Goal: Information Seeking & Learning: Understand process/instructions

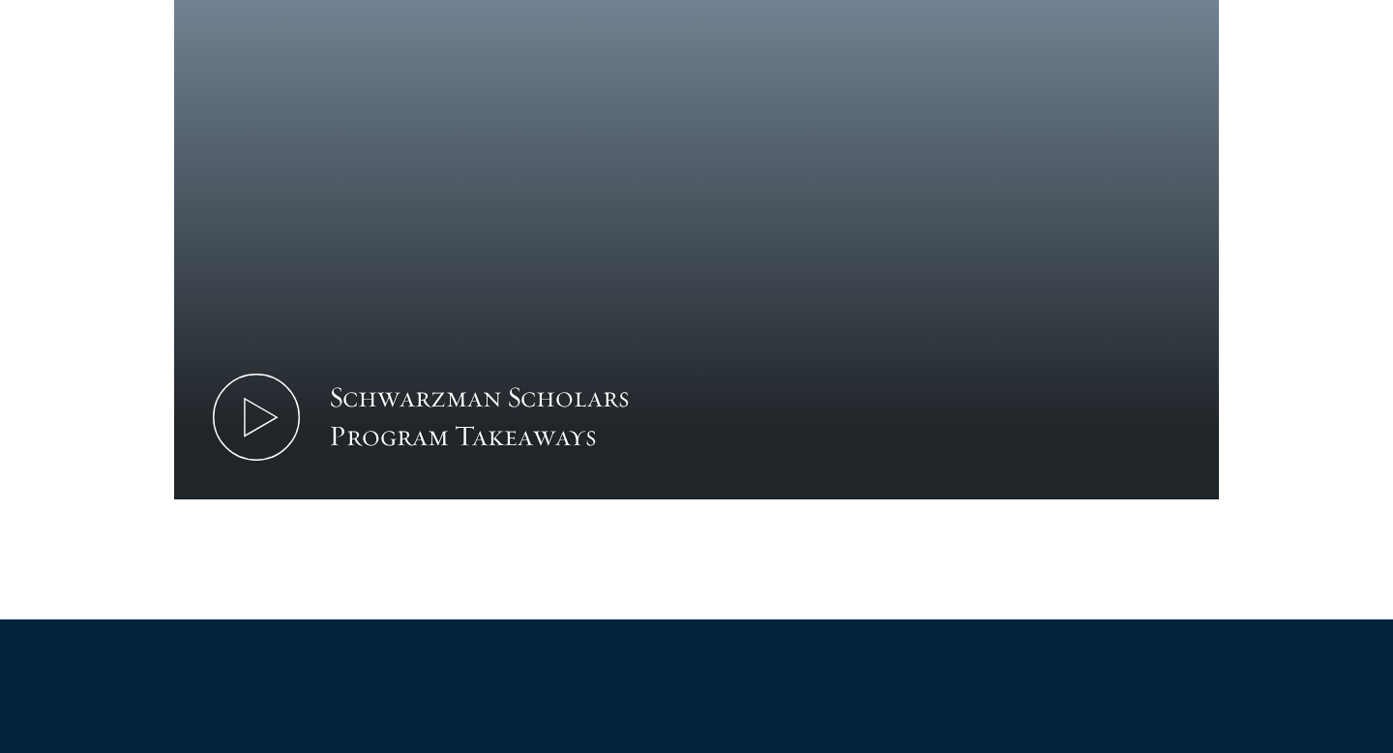
scroll to position [1018, 0]
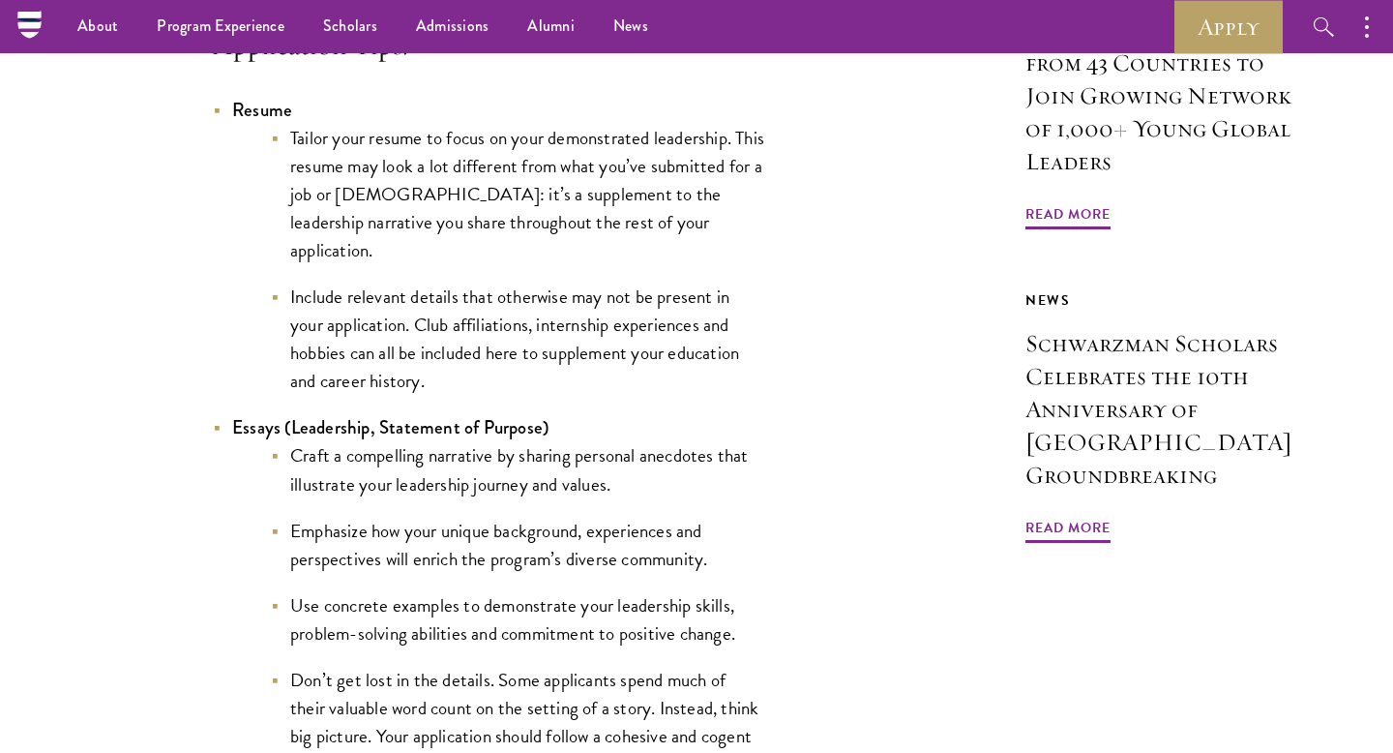
scroll to position [1747, 0]
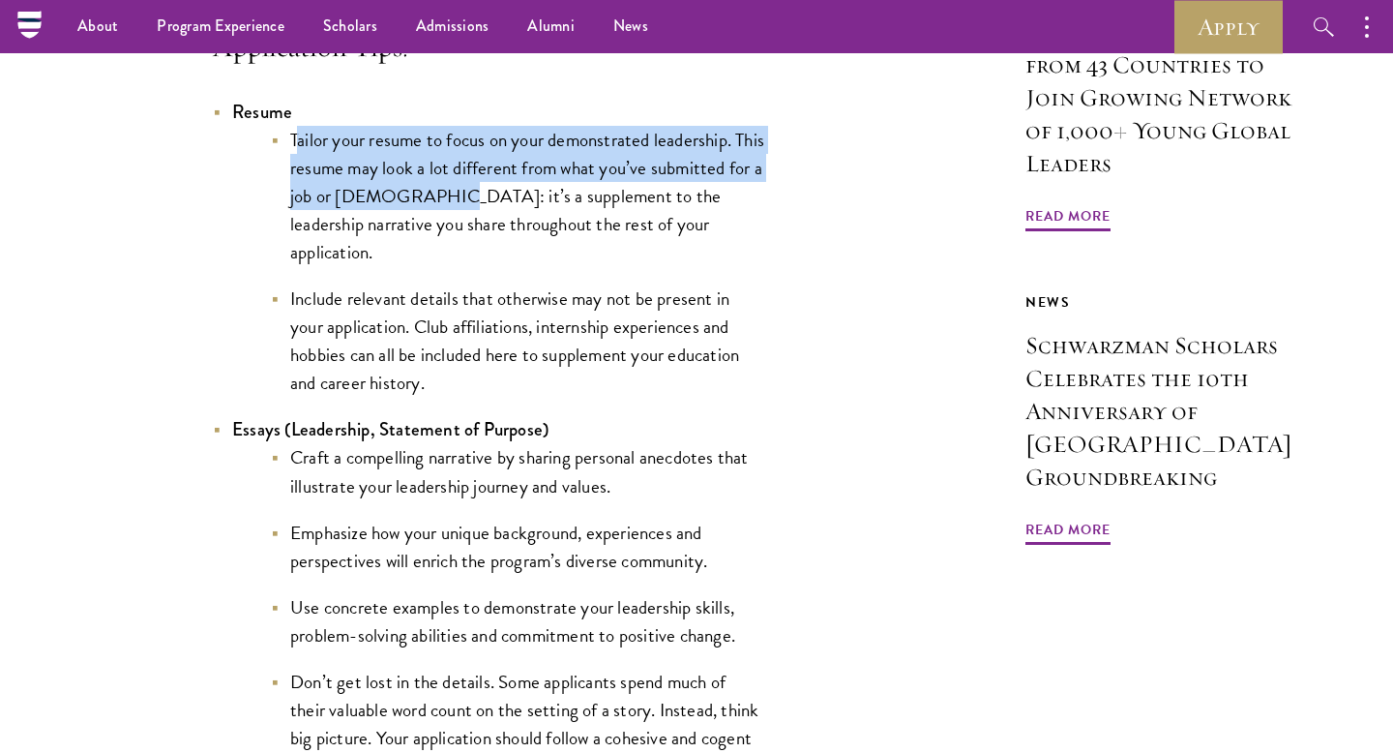
drag, startPoint x: 297, startPoint y: 173, endPoint x: 453, endPoint y: 234, distance: 167.2
click at [455, 234] on li "Tailor your resume to focus on your demonstrated leadership. This resume may lo…" at bounding box center [517, 196] width 493 height 140
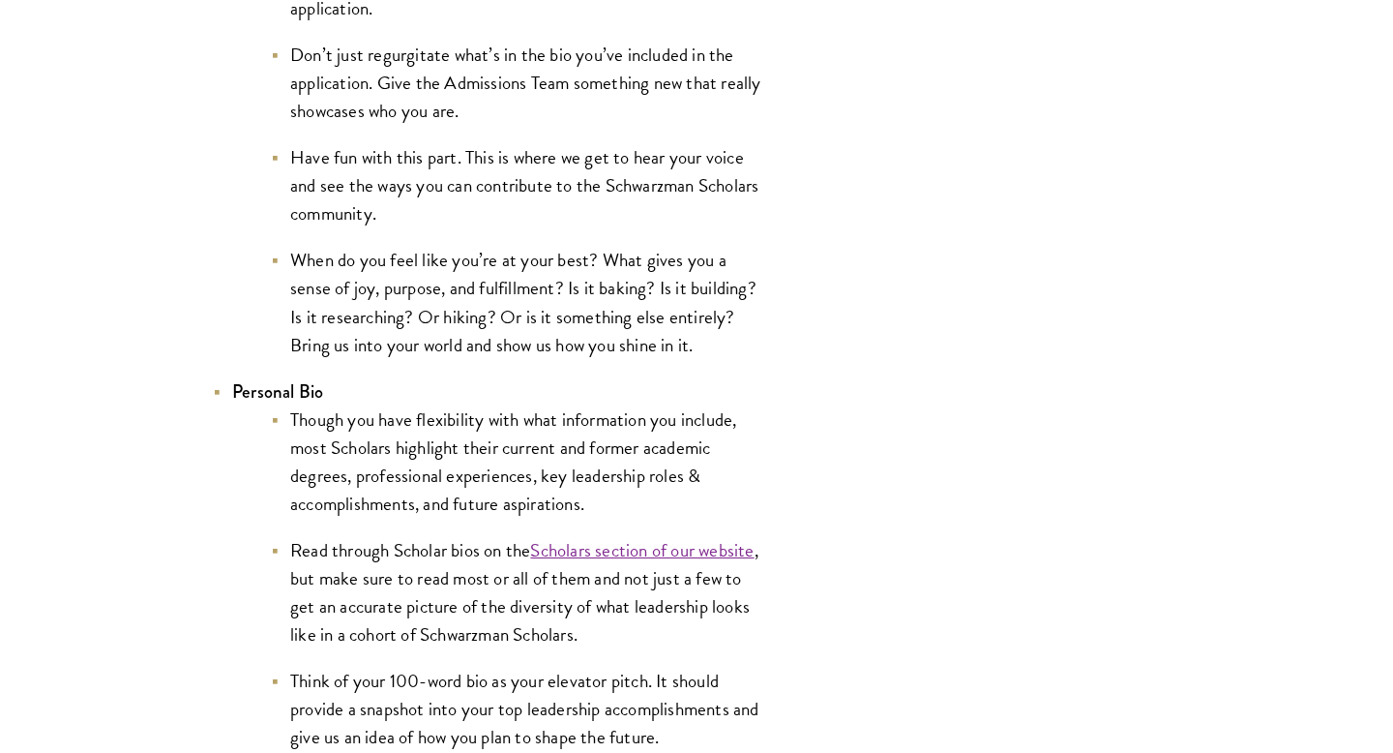
scroll to position [3556, 0]
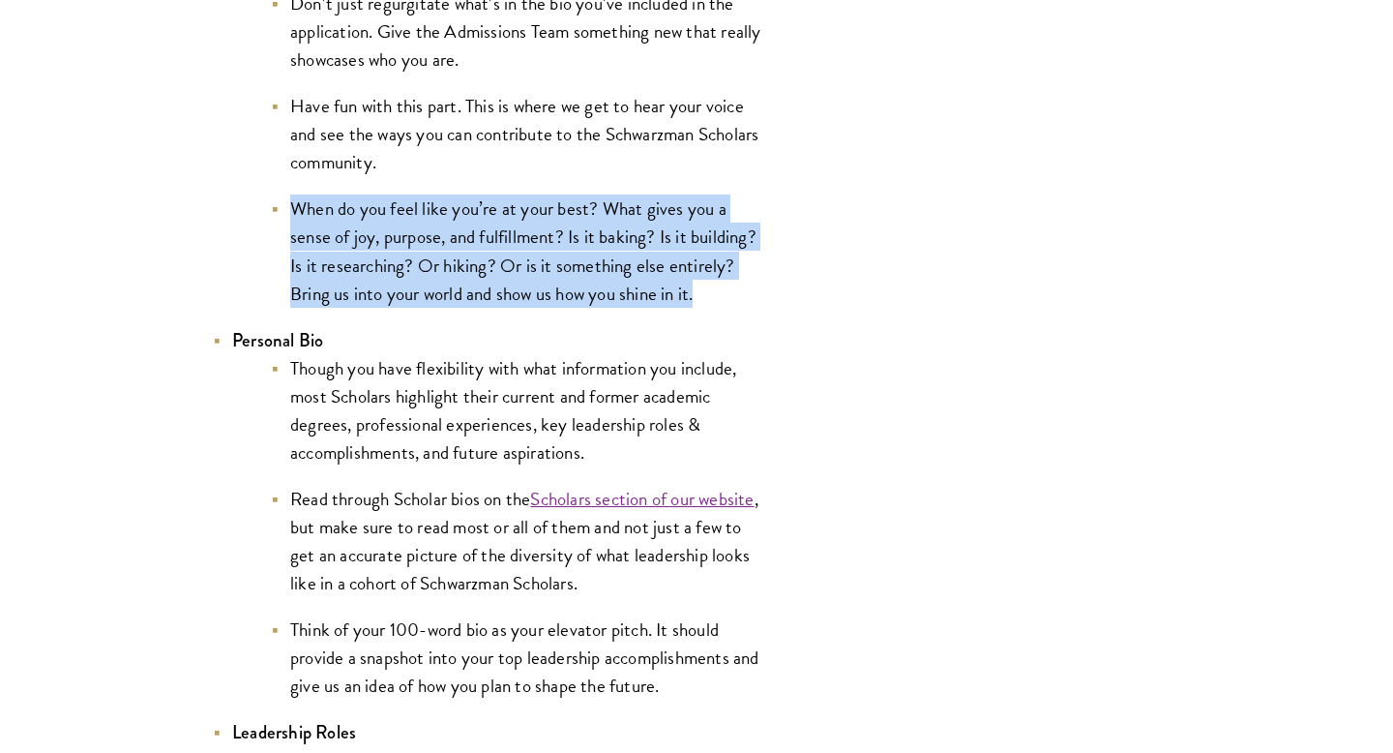
drag, startPoint x: 292, startPoint y: 211, endPoint x: 706, endPoint y: 315, distance: 427.0
copy ul "When do you feel like you’re at your best? What gives you a sense of joy, purpo…"
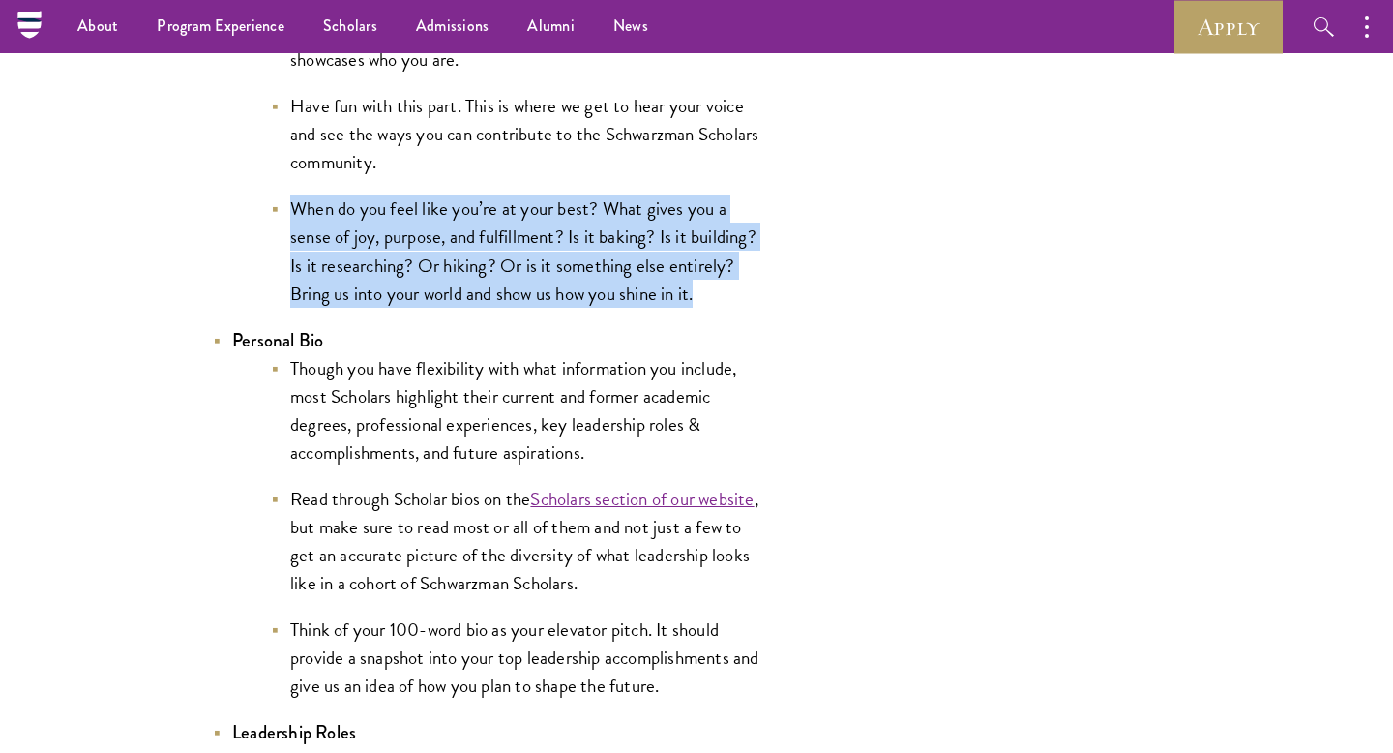
scroll to position [3526, 0]
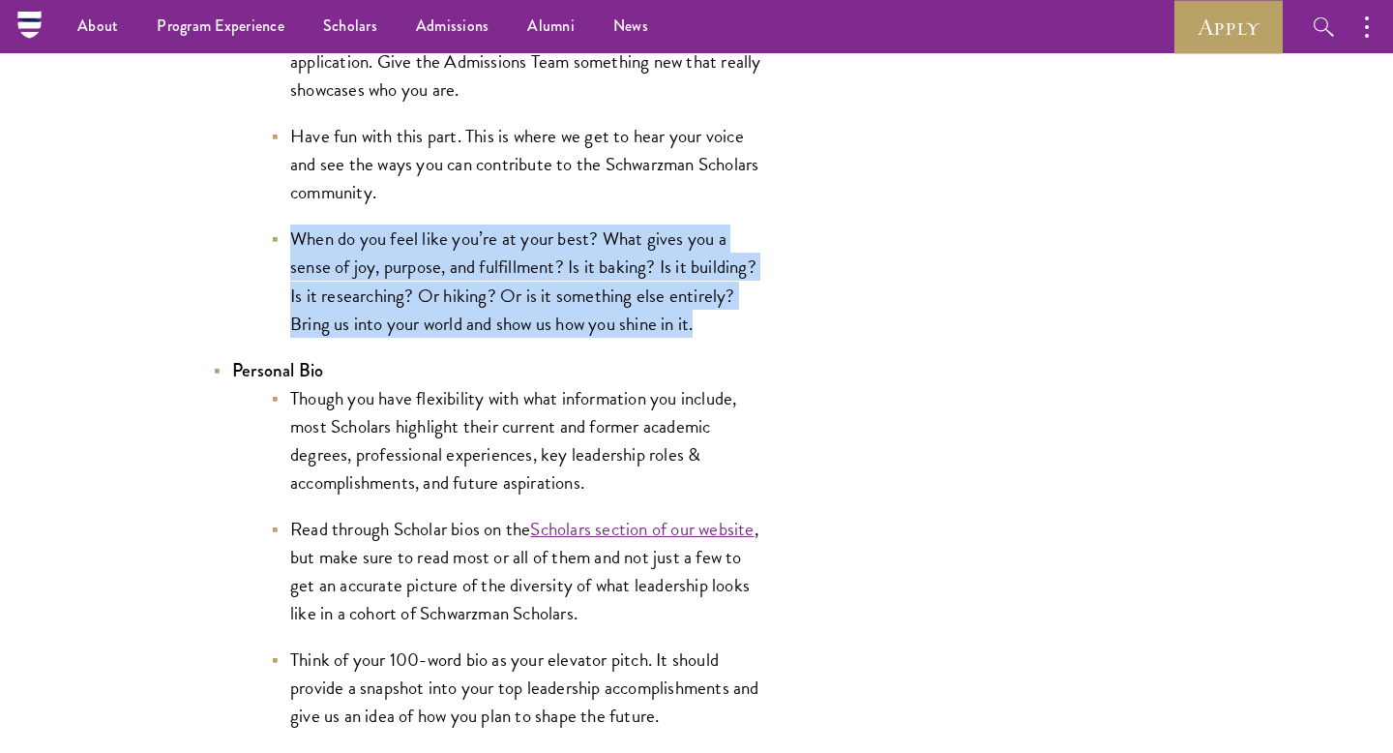
copy ul "When do you feel like you’re at your best? What gives you a sense of joy, purpo…"
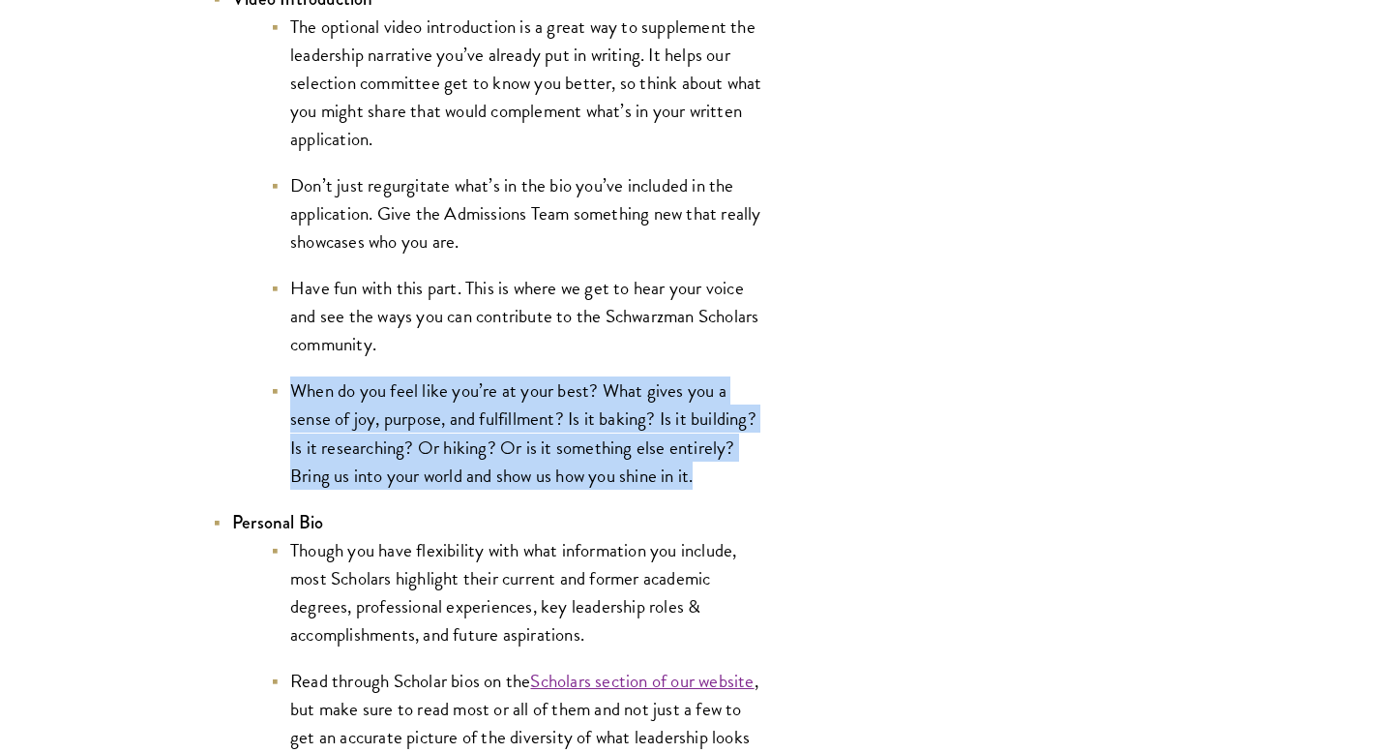
scroll to position [3379, 0]
